Goal: Find specific page/section: Find specific page/section

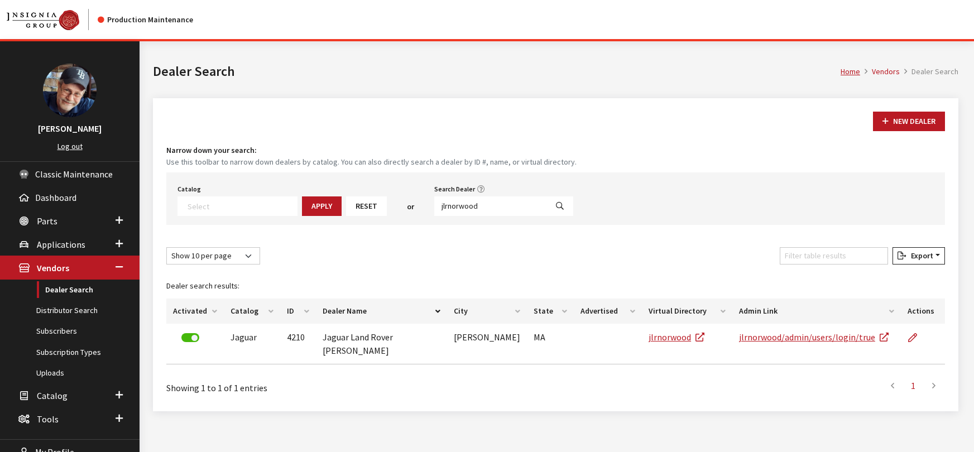
select select
drag, startPoint x: 479, startPoint y: 208, endPoint x: 312, endPoint y: 189, distance: 168.0
click at [312, 189] on div "Catalog Acura Alfa Romeo Audi Bentley BMW Chrysler DoubleTake [PERSON_NAME] Hon…" at bounding box center [555, 199] width 779 height 52
type input "jlrcincinati"
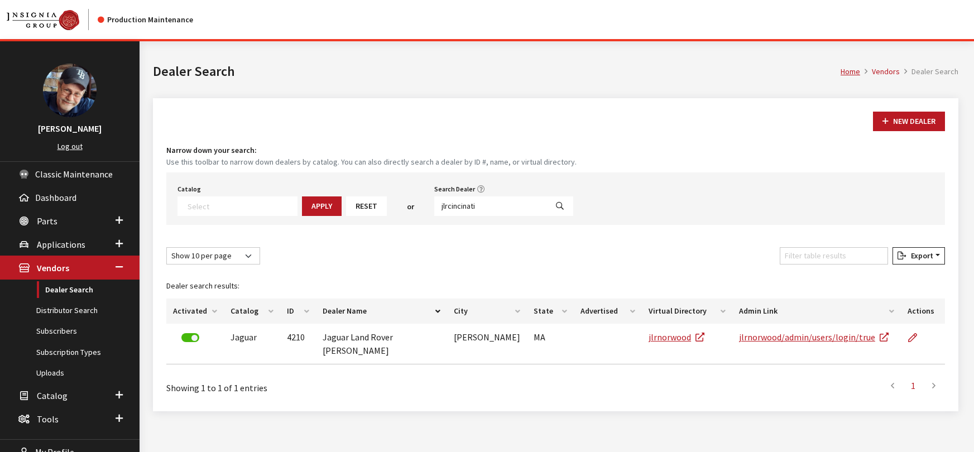
select select
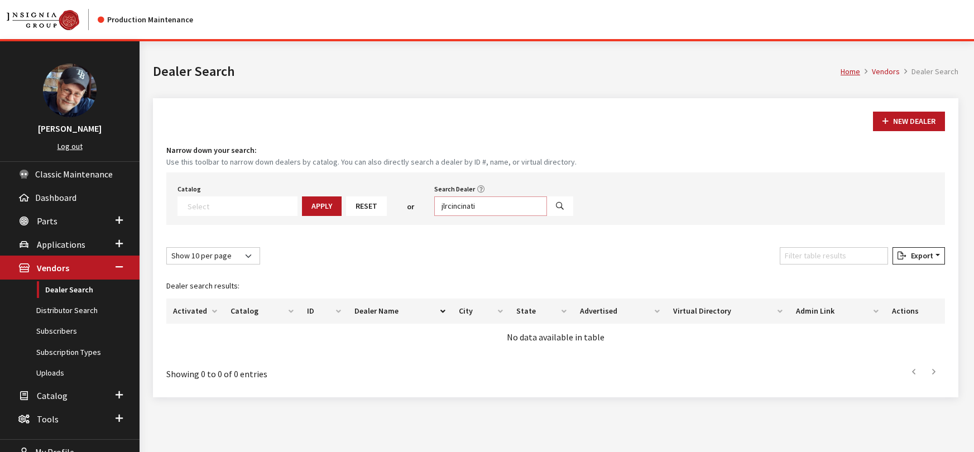
drag, startPoint x: 455, startPoint y: 208, endPoint x: 413, endPoint y: 210, distance: 41.4
click at [413, 210] on div "Catalog Acura Alfa Romeo Audi Bentley BMW Chrysler DoubleTake [PERSON_NAME] Hon…" at bounding box center [555, 199] width 779 height 52
paste input "n"
type input "jlrcincinnati"
click at [556, 207] on icon "Search" at bounding box center [560, 207] width 8 height 8
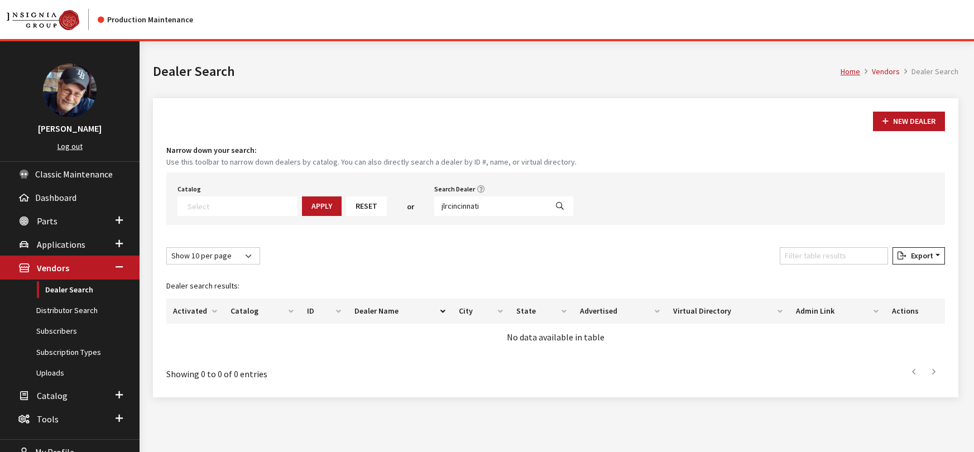
select select
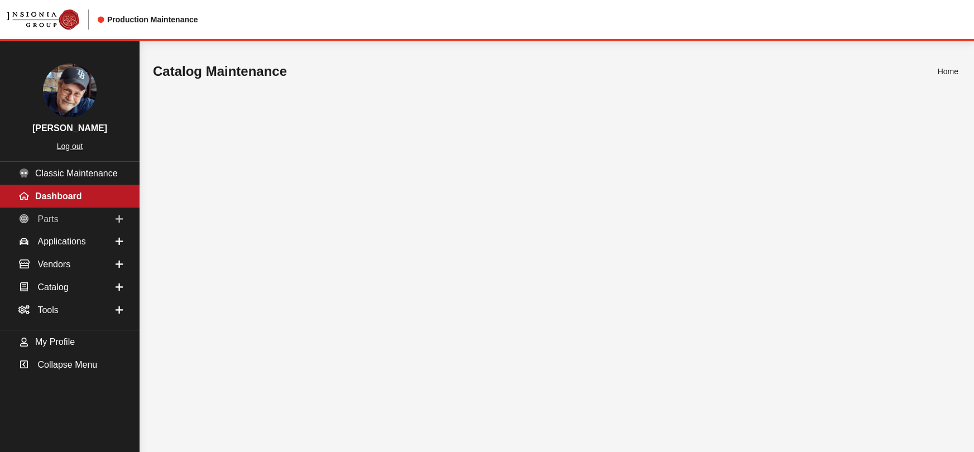
click at [48, 223] on span "Parts" at bounding box center [47, 218] width 21 height 9
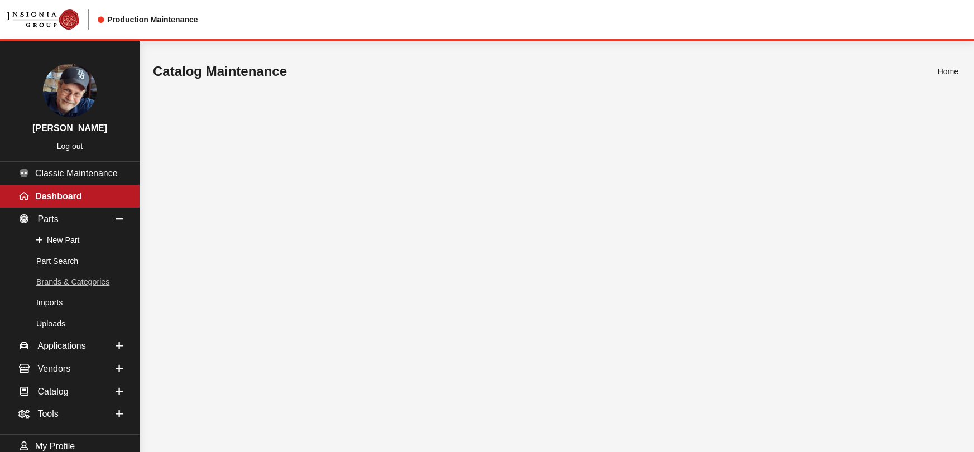
click at [66, 286] on link "Brands & Categories" at bounding box center [70, 282] width 140 height 21
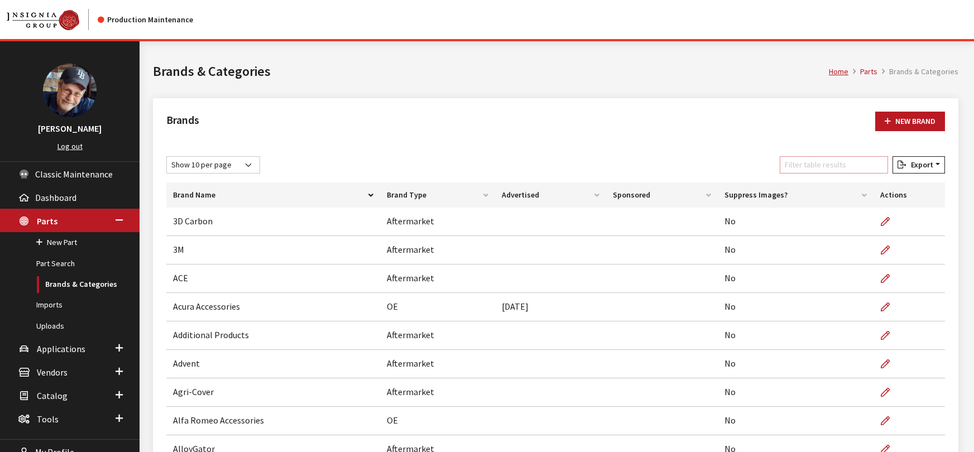
click at [815, 166] on input "Filter table results" at bounding box center [834, 164] width 108 height 17
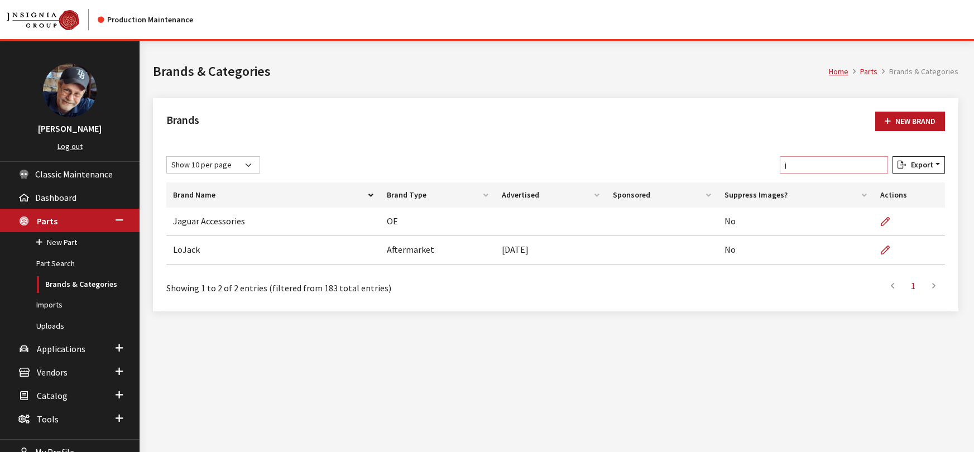
type input "j"
